Goal: Find specific page/section: Find specific page/section

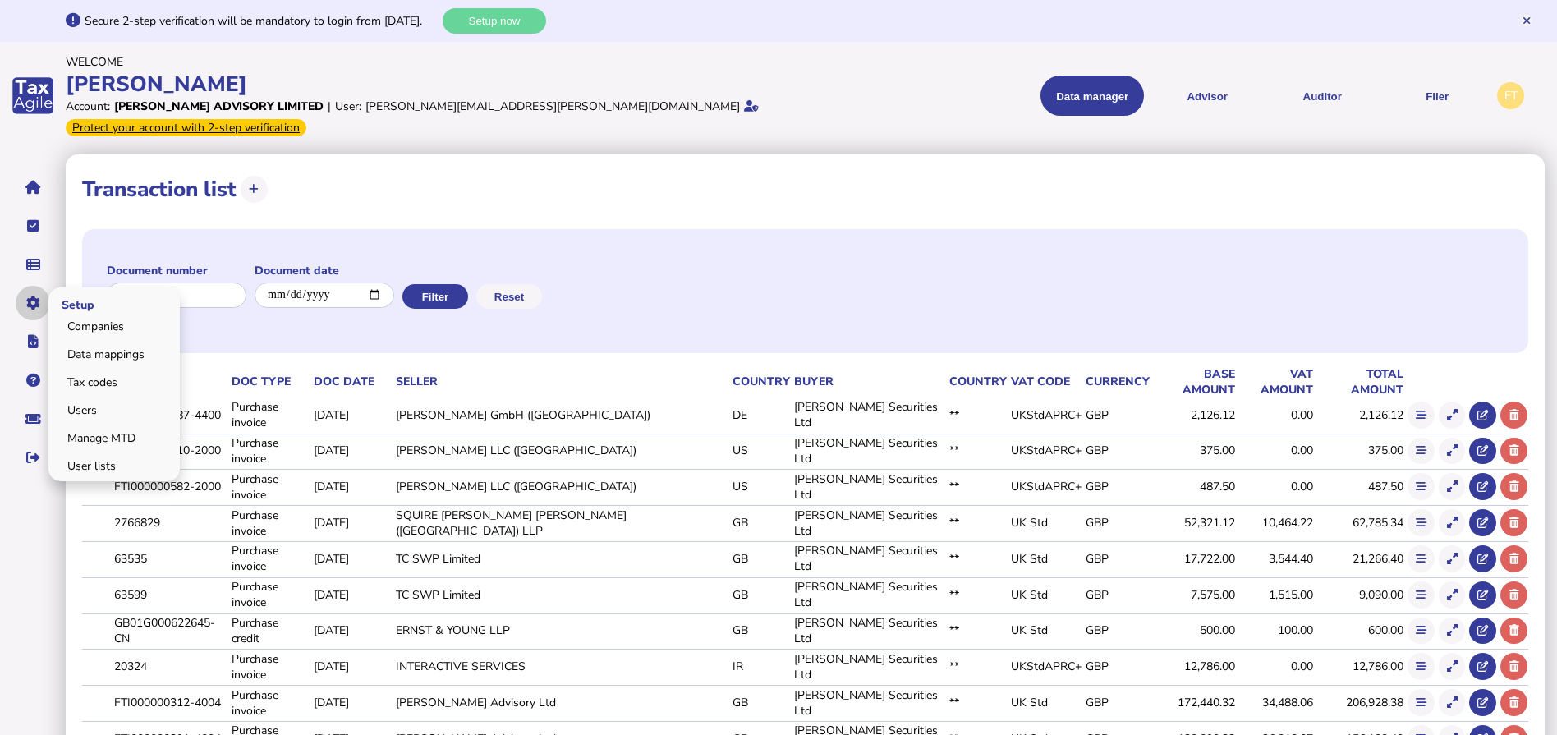
click at [39, 303] on icon "navigate application pages" at bounding box center [33, 303] width 14 height 1
click at [102, 397] on link "Users" at bounding box center [114, 409] width 126 height 25
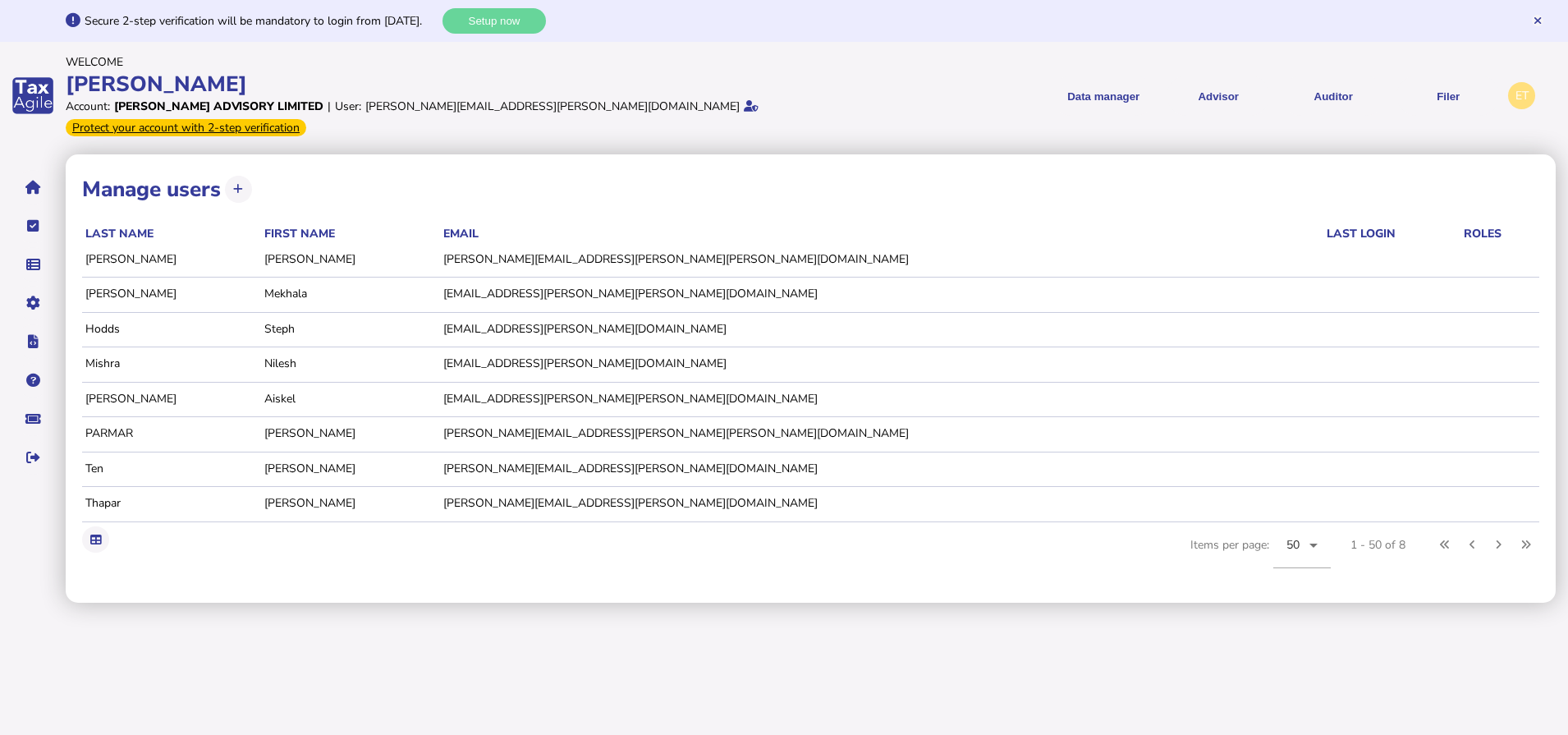
click at [440, 278] on td "Mekhala" at bounding box center [350, 294] width 179 height 33
